Goal: Communication & Community: Answer question/provide support

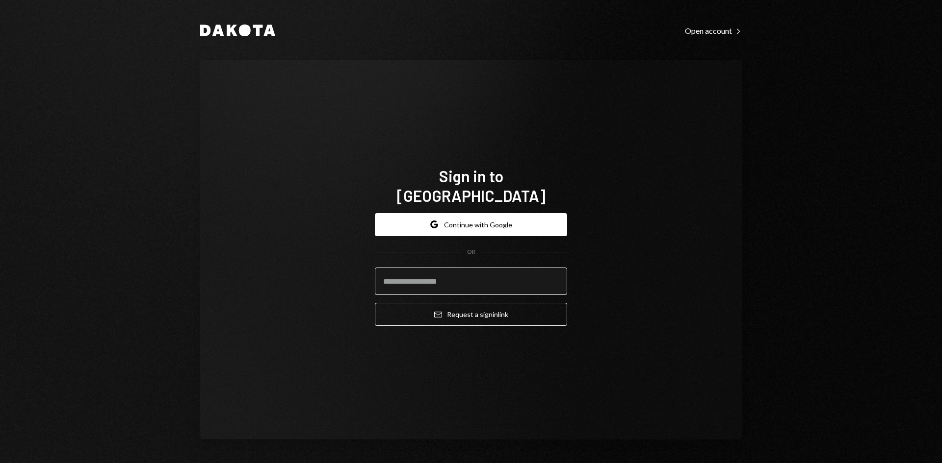
click at [436, 269] on input "email" at bounding box center [471, 281] width 192 height 27
type input "**********"
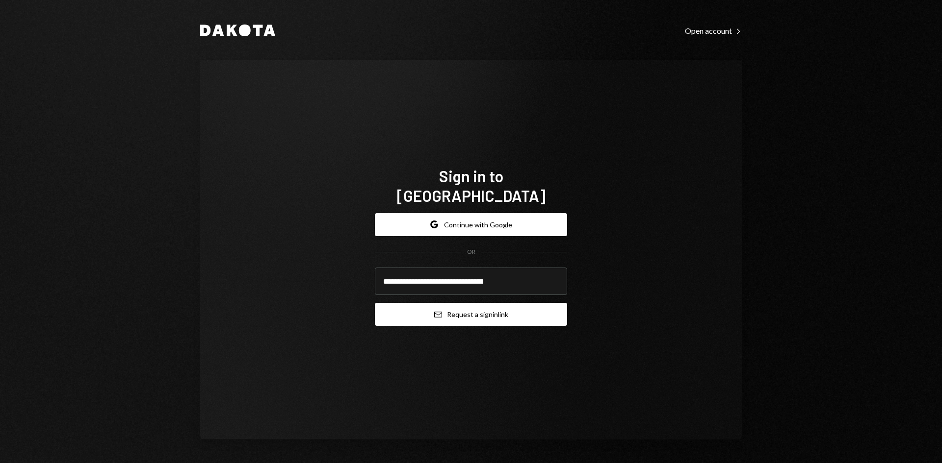
click at [456, 307] on button "Email Request a sign in link" at bounding box center [471, 314] width 192 height 23
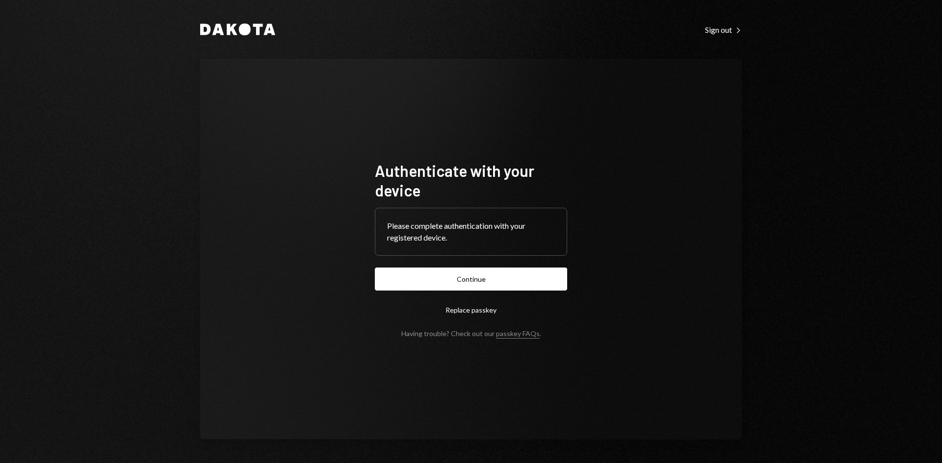
click at [472, 285] on button "Continue" at bounding box center [471, 279] width 192 height 23
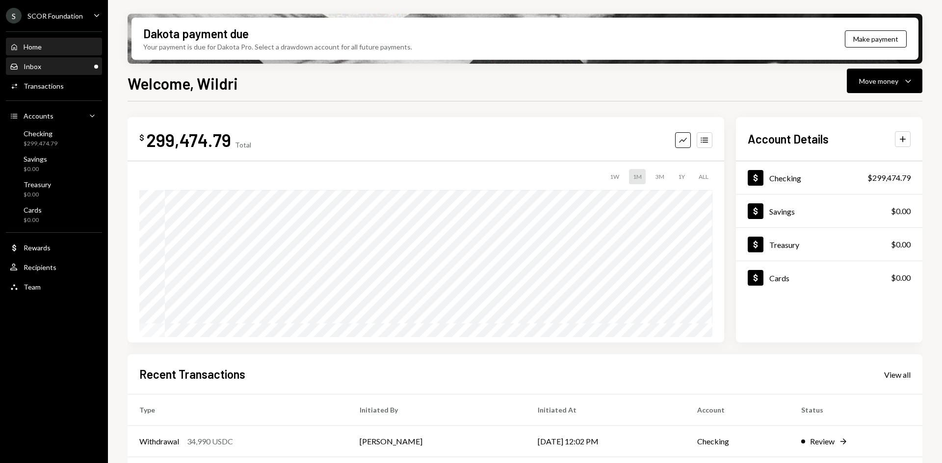
click at [59, 64] on div "Inbox Inbox" at bounding box center [54, 66] width 88 height 9
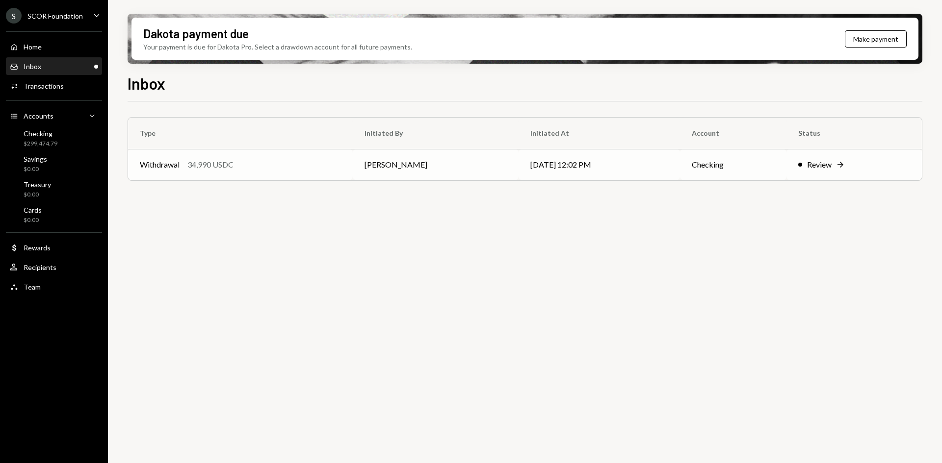
click at [394, 163] on td "[PERSON_NAME]" at bounding box center [435, 164] width 165 height 31
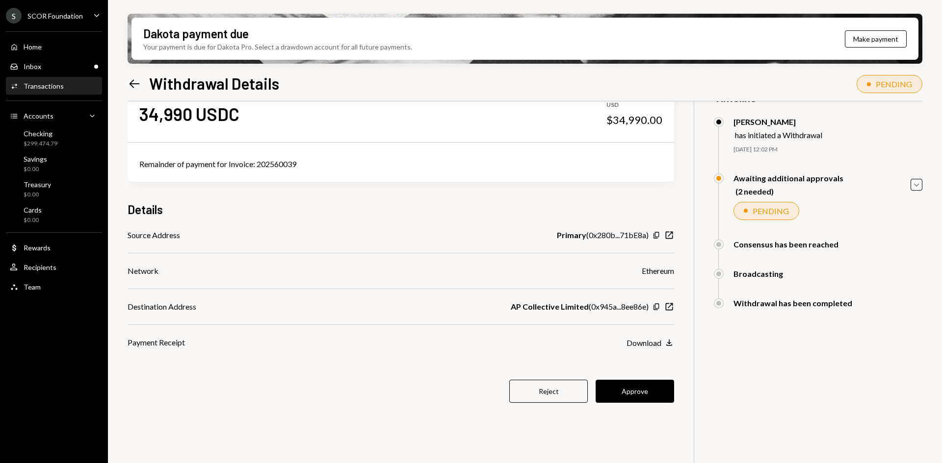
scroll to position [49, 0]
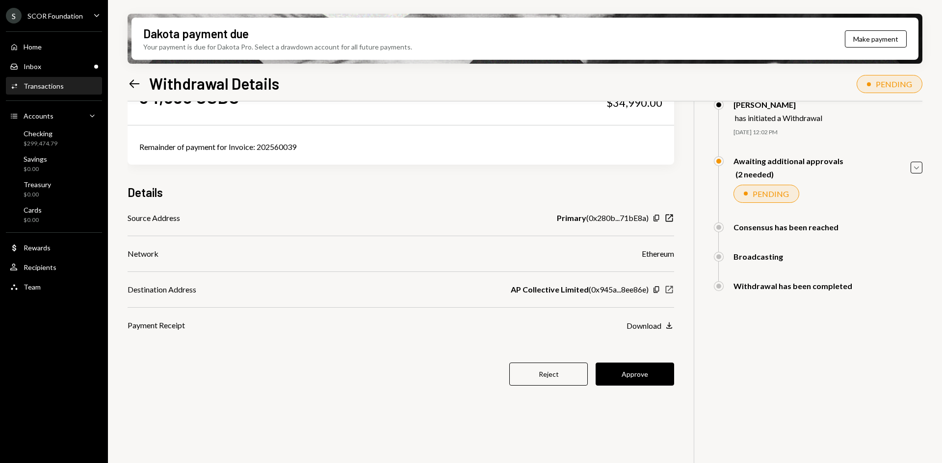
click at [671, 291] on icon "New Window" at bounding box center [669, 290] width 10 height 10
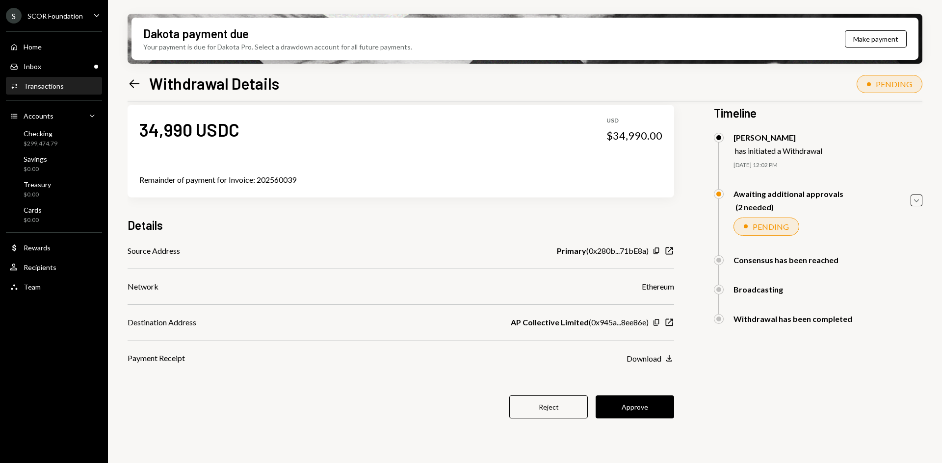
scroll to position [0, 0]
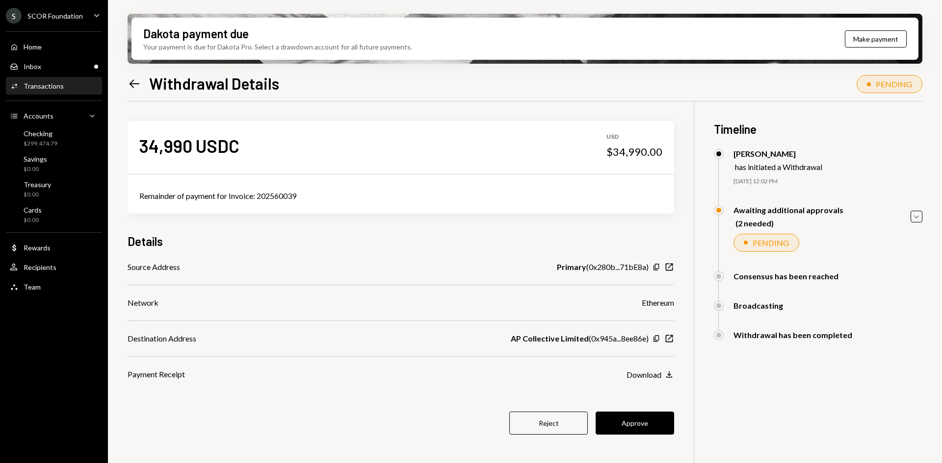
click at [251, 199] on div "Remainder of payment for Invoice: 202560039" at bounding box center [400, 196] width 523 height 12
click at [916, 217] on icon "Caret Down" at bounding box center [916, 216] width 11 height 11
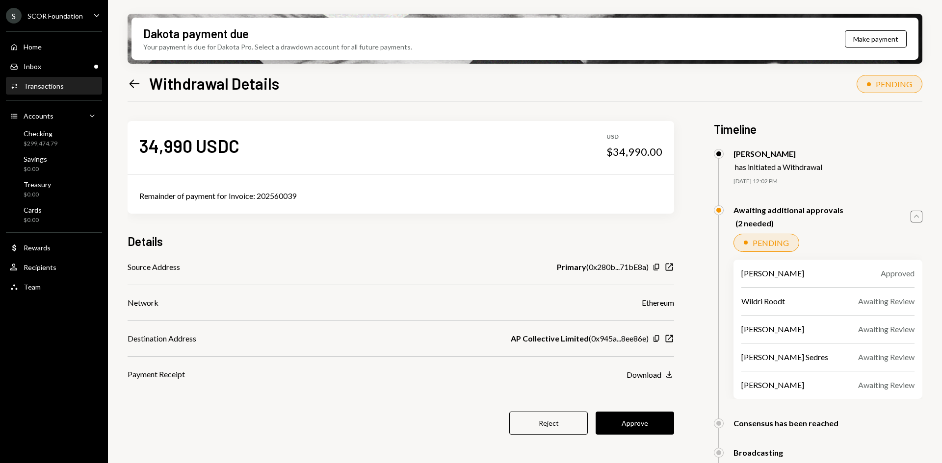
click at [916, 217] on icon "Caret Up" at bounding box center [916, 216] width 11 height 11
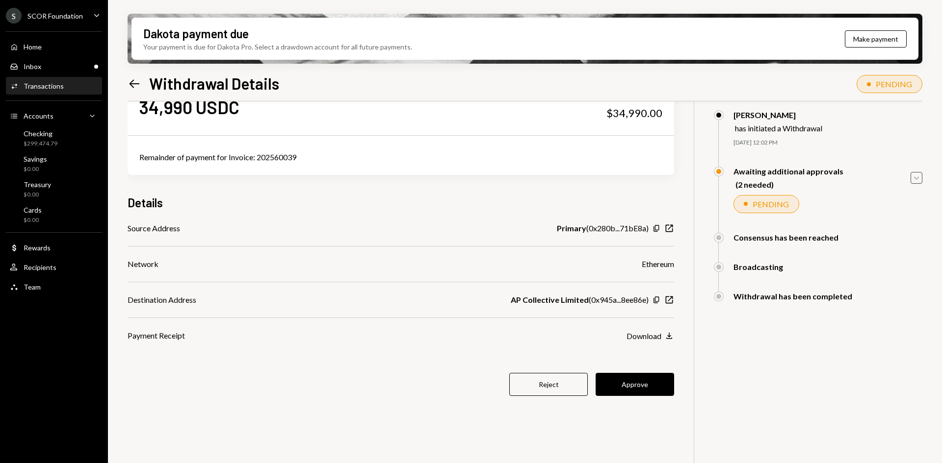
scroll to position [49, 0]
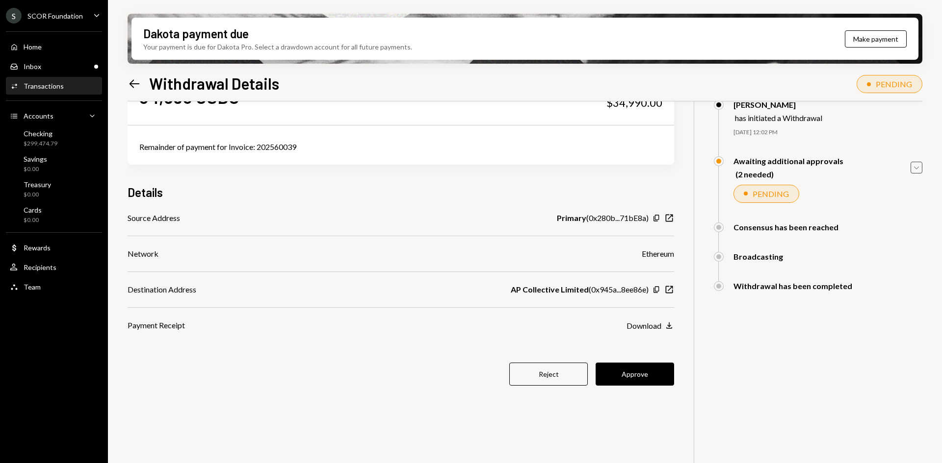
click at [645, 374] on button "Approve" at bounding box center [634, 374] width 78 height 23
